Goal: Task Accomplishment & Management: Check status

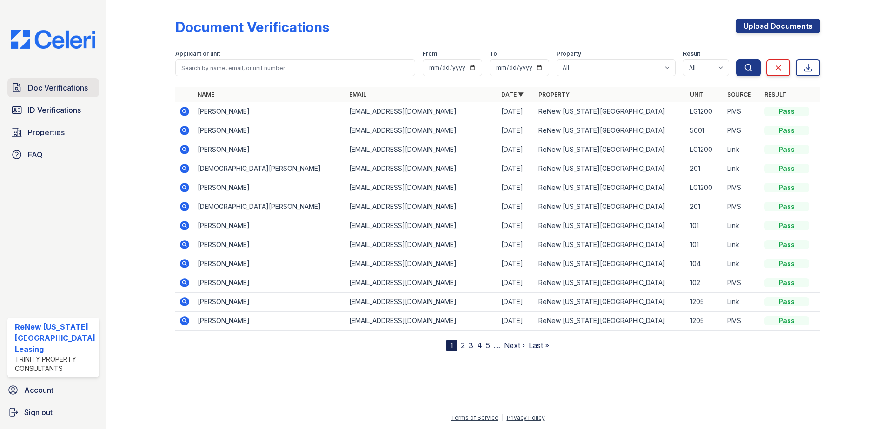
click at [44, 87] on span "Doc Verifications" at bounding box center [58, 87] width 60 height 11
click at [54, 91] on span "Doc Verifications" at bounding box center [58, 87] width 60 height 11
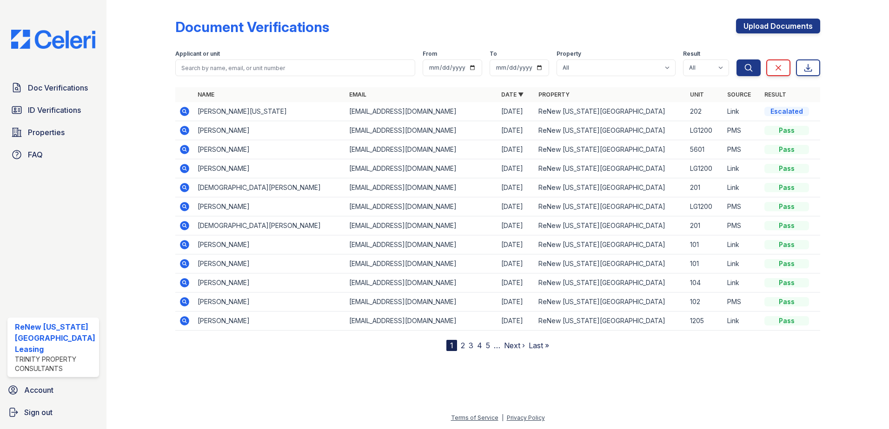
click at [43, 81] on link "Doc Verifications" at bounding box center [53, 88] width 92 height 19
click at [183, 111] on icon at bounding box center [184, 111] width 2 height 2
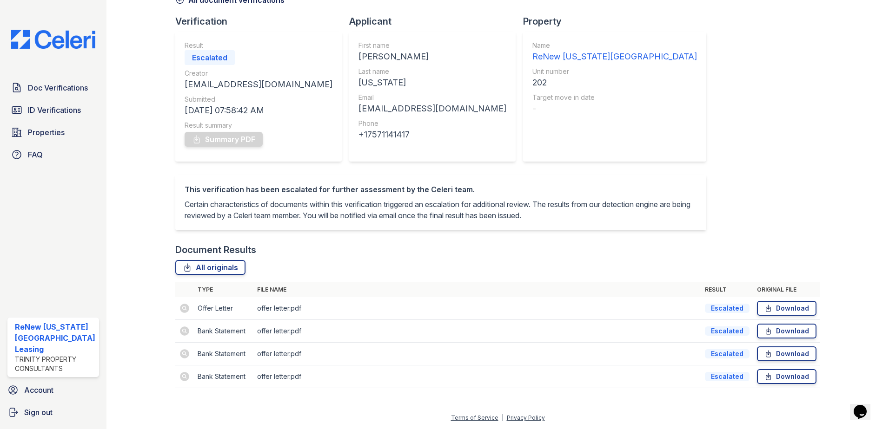
scroll to position [65, 0]
click at [182, 332] on td at bounding box center [184, 331] width 19 height 23
click at [183, 309] on td at bounding box center [184, 308] width 19 height 23
click at [765, 125] on div "Document Verification 185064 All document verifications Verification Result Esc…" at bounding box center [497, 174] width 645 height 448
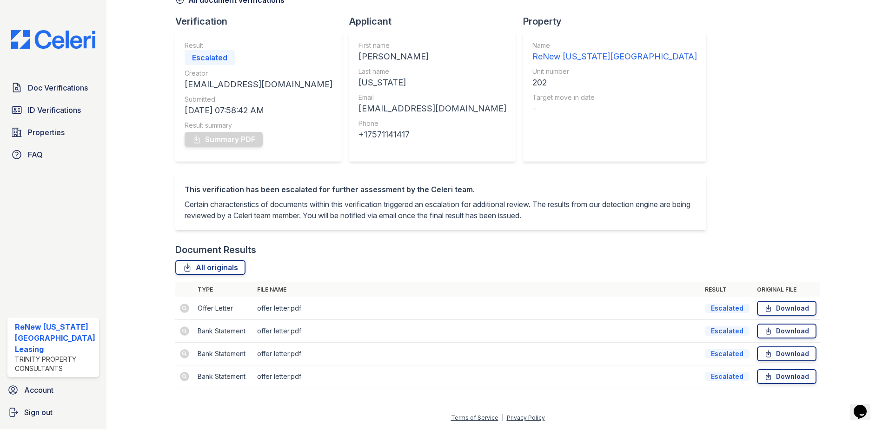
click at [754, 222] on div "Document Verification 185064 All document verifications Verification Result Esc…" at bounding box center [497, 174] width 645 height 448
drag, startPoint x: 187, startPoint y: 327, endPoint x: 181, endPoint y: 333, distance: 8.2
click at [181, 333] on td at bounding box center [184, 331] width 19 height 23
click at [229, 332] on td "Bank Statement" at bounding box center [223, 331] width 59 height 23
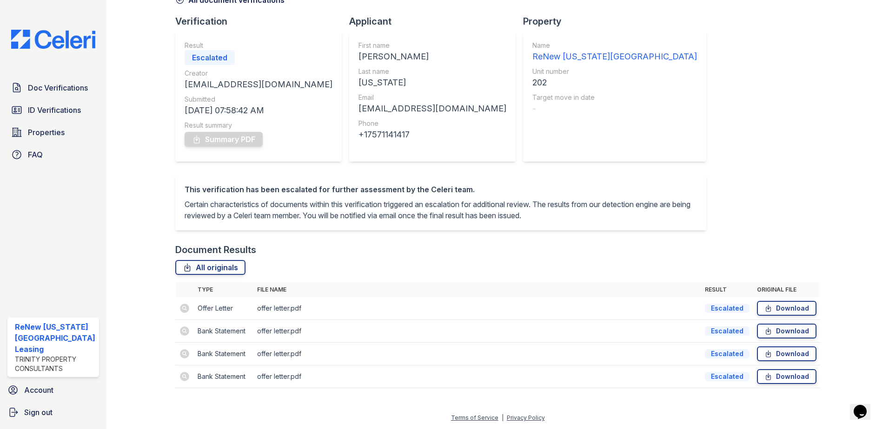
click at [279, 335] on td "offer letter.pdf" at bounding box center [477, 331] width 448 height 23
click at [295, 357] on td "offer letter.pdf" at bounding box center [477, 354] width 448 height 23
click at [187, 305] on td at bounding box center [184, 308] width 19 height 23
click at [205, 308] on td "Offer Letter" at bounding box center [223, 308] width 59 height 23
drag, startPoint x: 205, startPoint y: 308, endPoint x: 239, endPoint y: 302, distance: 34.5
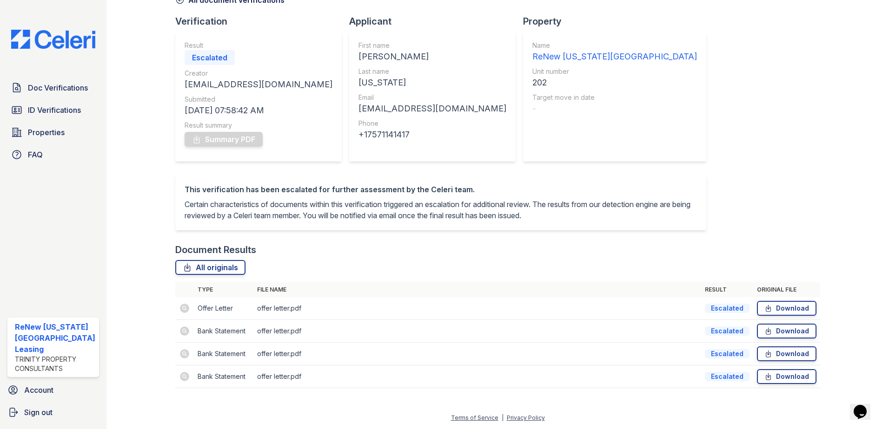
click at [235, 301] on td "Offer Letter" at bounding box center [223, 308] width 59 height 23
click at [301, 304] on td "offer letter.pdf" at bounding box center [477, 308] width 448 height 23
click at [560, 302] on td "offer letter.pdf" at bounding box center [477, 308] width 448 height 23
click at [217, 50] on div "Escalated" at bounding box center [210, 57] width 50 height 15
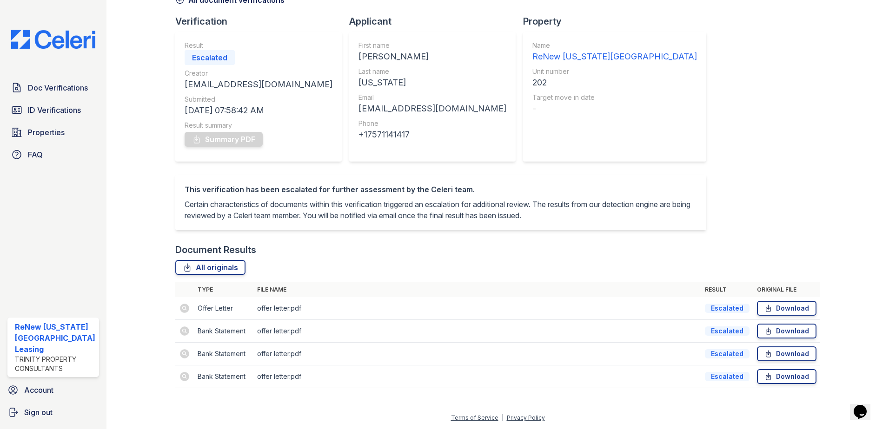
click at [207, 50] on div "Escalated" at bounding box center [210, 57] width 50 height 15
click at [40, 78] on div "Doc Verifications ID Verifications Properties FAQ ReNew [US_STATE][GEOGRAPHIC_D…" at bounding box center [53, 214] width 106 height 429
click at [40, 86] on span "Doc Verifications" at bounding box center [58, 87] width 60 height 11
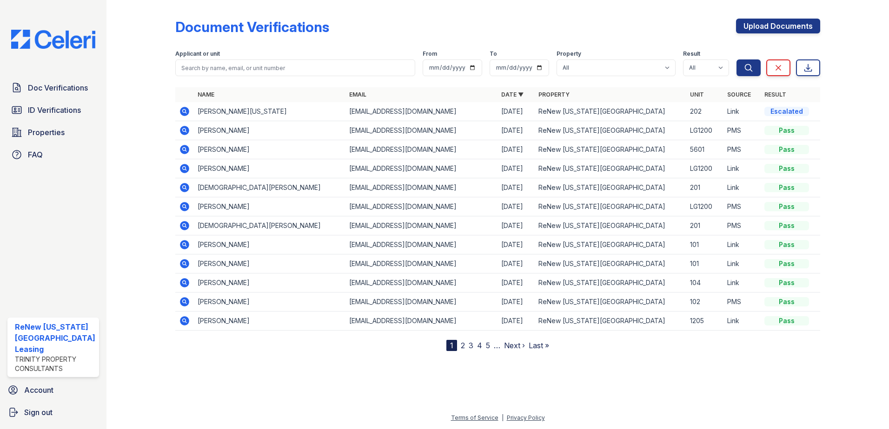
click at [181, 110] on icon at bounding box center [184, 111] width 9 height 9
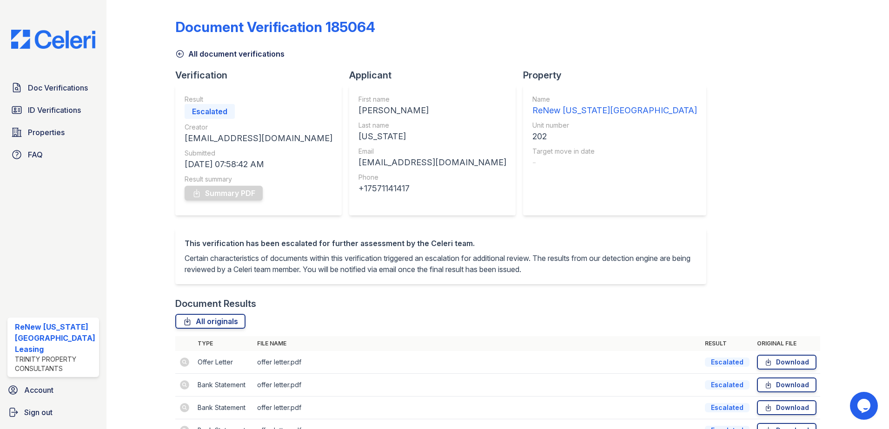
click at [798, 162] on div "Document Verification 185064 All document verifications Verification Result Esc…" at bounding box center [497, 228] width 645 height 448
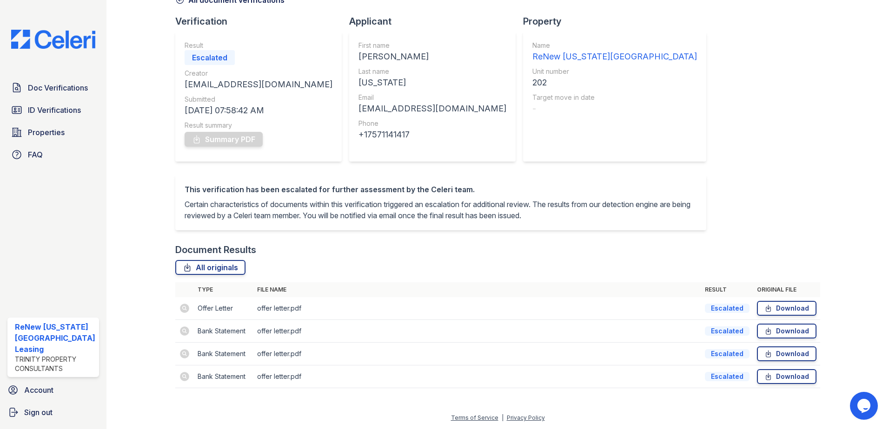
scroll to position [65, 0]
click at [58, 86] on span "Doc Verifications" at bounding box center [58, 87] width 60 height 11
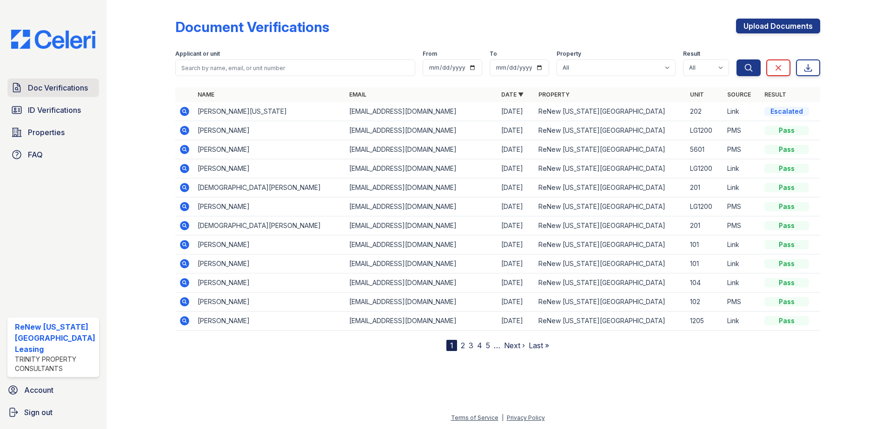
click at [44, 87] on span "Doc Verifications" at bounding box center [58, 87] width 60 height 11
click at [443, 20] on div "Document Verifications Upload Documents" at bounding box center [497, 31] width 645 height 24
click at [46, 81] on link "Doc Verifications" at bounding box center [53, 88] width 92 height 19
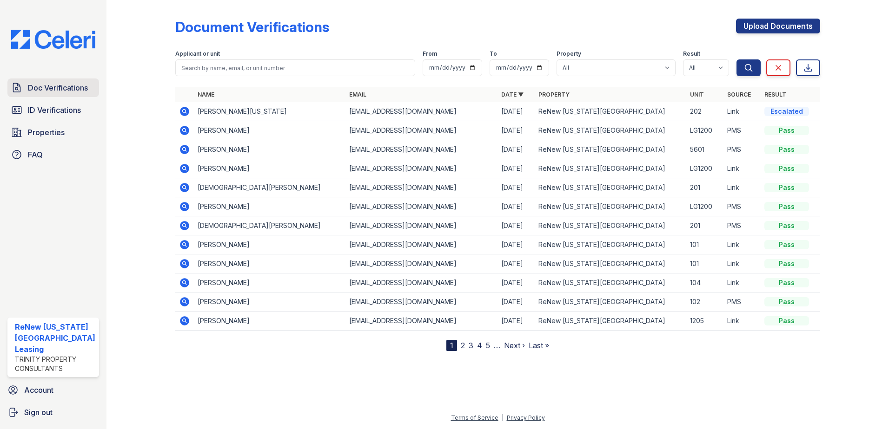
click at [27, 87] on link "Doc Verifications" at bounding box center [53, 88] width 92 height 19
click at [135, 89] on div at bounding box center [148, 178] width 54 height 348
click at [58, 87] on span "Doc Verifications" at bounding box center [58, 87] width 60 height 11
click at [51, 108] on span "ID Verifications" at bounding box center [54, 110] width 53 height 11
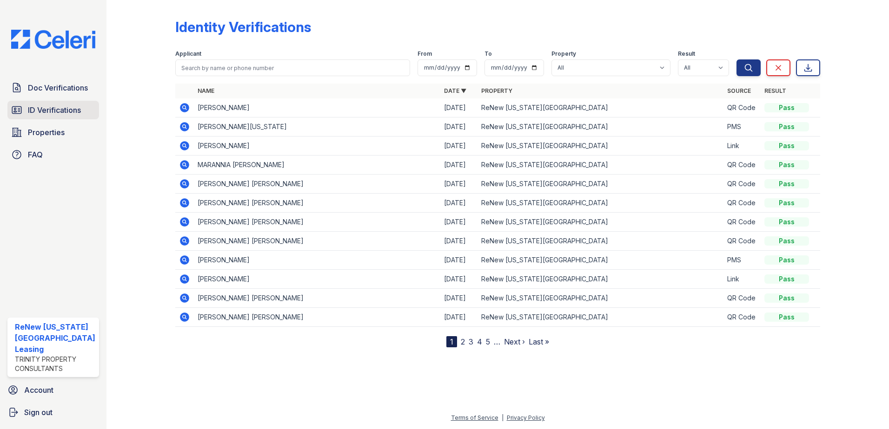
click at [48, 113] on span "ID Verifications" at bounding box center [54, 110] width 53 height 11
click at [49, 112] on span "ID Verifications" at bounding box center [54, 110] width 53 height 11
click at [47, 106] on span "ID Verifications" at bounding box center [54, 110] width 53 height 11
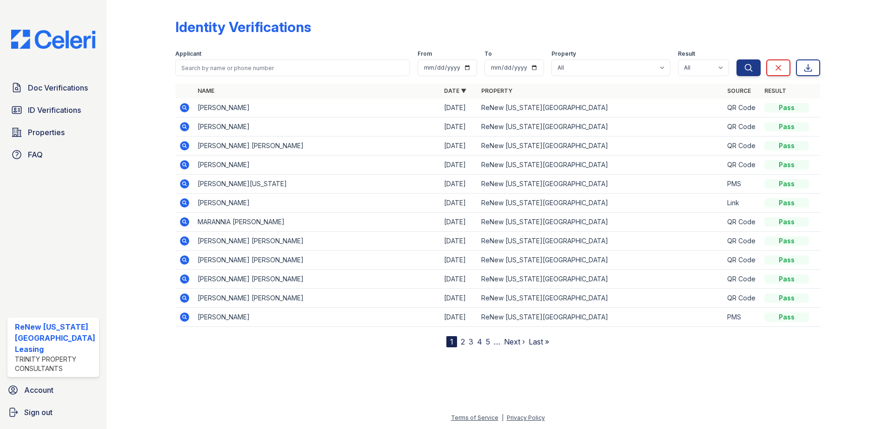
click at [156, 77] on div at bounding box center [148, 176] width 54 height 344
click at [152, 100] on div at bounding box center [148, 176] width 54 height 344
click at [40, 109] on span "ID Verifications" at bounding box center [54, 110] width 53 height 11
click at [184, 125] on icon at bounding box center [184, 126] width 11 height 11
